Goal: Task Accomplishment & Management: Complete application form

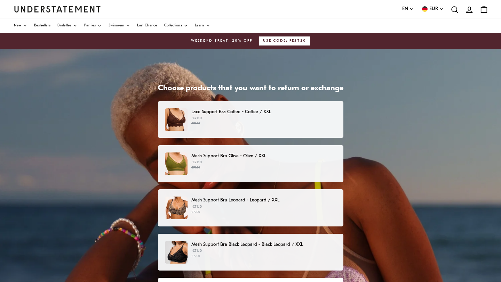
click at [284, 119] on p "€71.10 €79.00" at bounding box center [263, 121] width 145 height 10
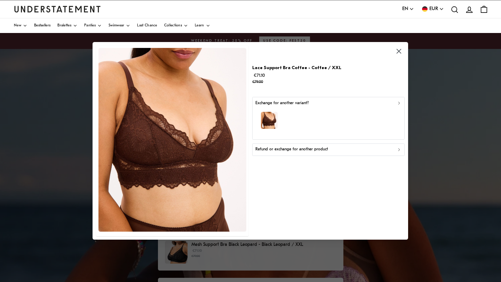
click at [393, 149] on div "Refund or exchange for another product" at bounding box center [328, 150] width 146 height 7
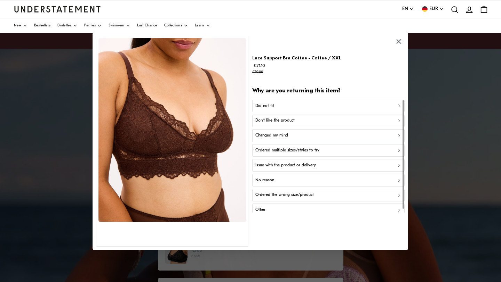
click at [319, 151] on div "Ordered multiple sizes/styles to try" at bounding box center [328, 150] width 146 height 7
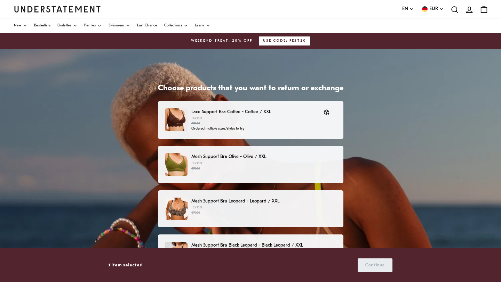
click at [283, 156] on p "Mesh Support Bra Olive - Olive / XXL" at bounding box center [263, 156] width 145 height 7
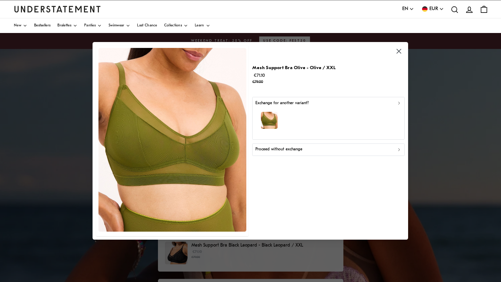
click at [326, 151] on div "Proceed without exchange" at bounding box center [328, 150] width 146 height 7
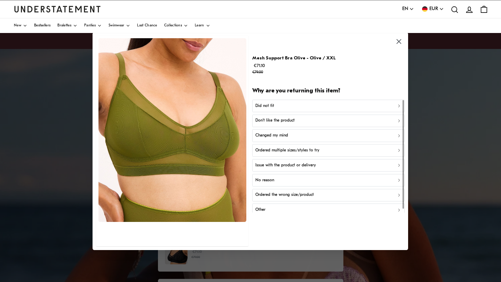
click at [315, 151] on p "Ordered multiple sizes/styles to try" at bounding box center [287, 150] width 64 height 7
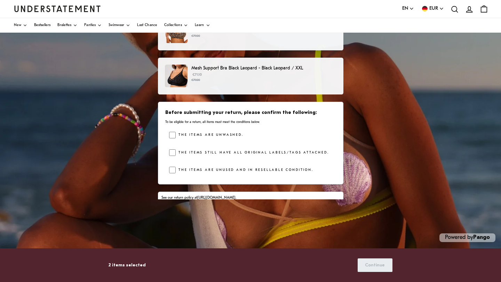
scroll to position [69, 0]
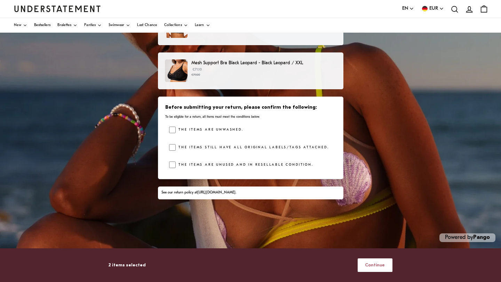
click at [374, 265] on span "Continue" at bounding box center [375, 265] width 20 height 13
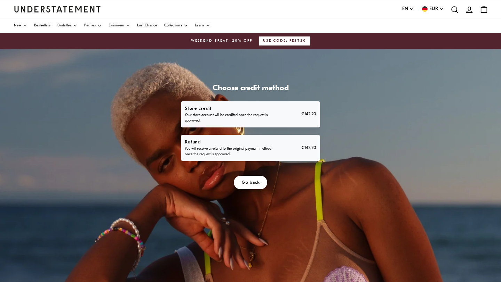
click at [250, 147] on p "You will receive a refund to the original payment method once the request is ap…" at bounding box center [228, 151] width 87 height 11
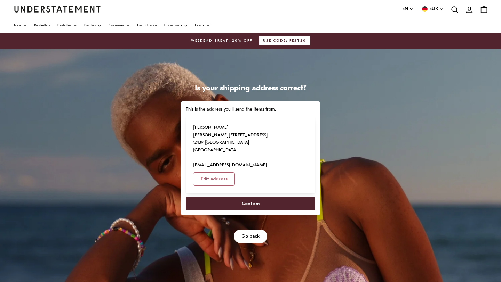
click at [252, 198] on span "Confirm" at bounding box center [251, 204] width 18 height 13
select select "**"
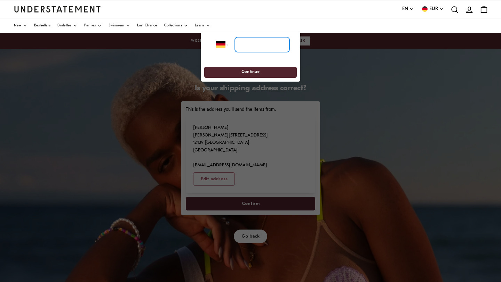
click at [244, 46] on input "tel" at bounding box center [262, 44] width 55 height 15
type input "**********"
click at [259, 72] on span "Continue" at bounding box center [250, 72] width 80 height 11
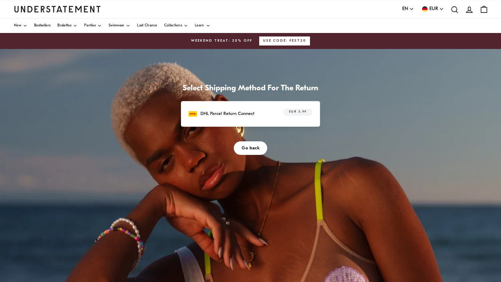
click at [238, 117] on p "DHL Parcel Return Connect" at bounding box center [227, 113] width 54 height 7
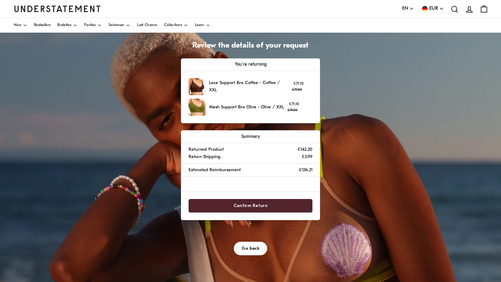
scroll to position [46, 0]
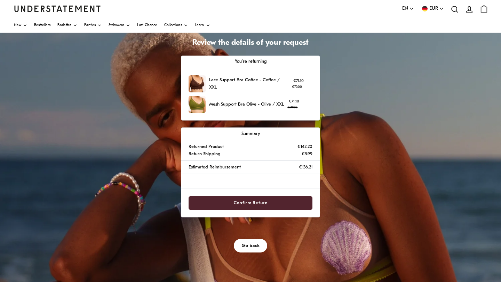
click at [251, 202] on span "Confirm Return" at bounding box center [250, 203] width 34 height 13
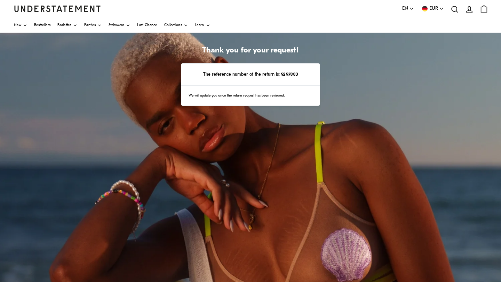
scroll to position [35, 0]
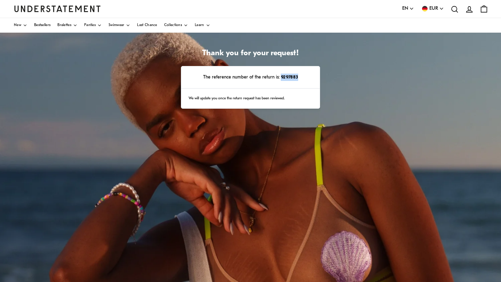
drag, startPoint x: 302, startPoint y: 79, endPoint x: 281, endPoint y: 79, distance: 20.9
click at [281, 79] on p "The reference number of the return is: 9297883" at bounding box center [251, 77] width 124 height 7
copy strong "9297883"
